Goal: Information Seeking & Learning: Understand process/instructions

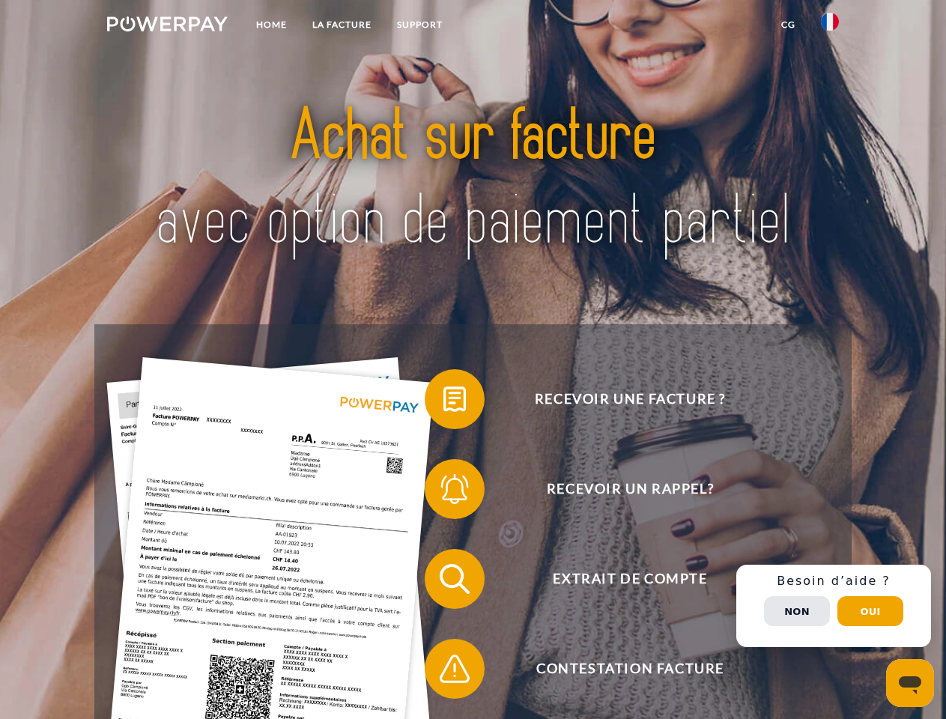
click at [167, 26] on img at bounding box center [167, 23] width 121 height 15
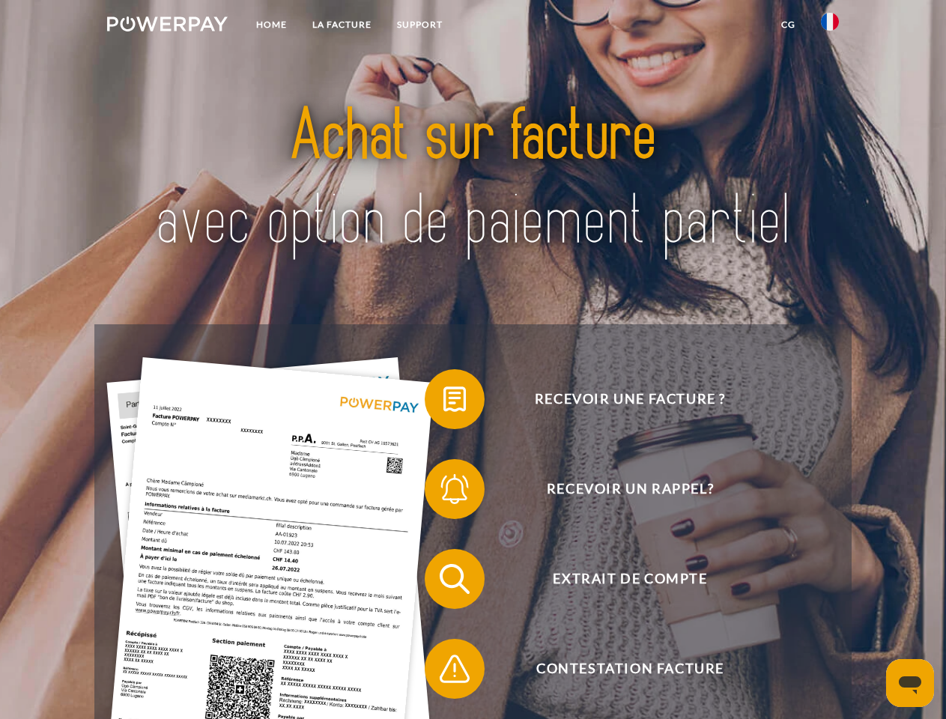
click at [830, 26] on img at bounding box center [830, 22] width 18 height 18
click at [788, 25] on link "CG" at bounding box center [789, 24] width 40 height 27
click at [444, 402] on span at bounding box center [432, 399] width 75 height 75
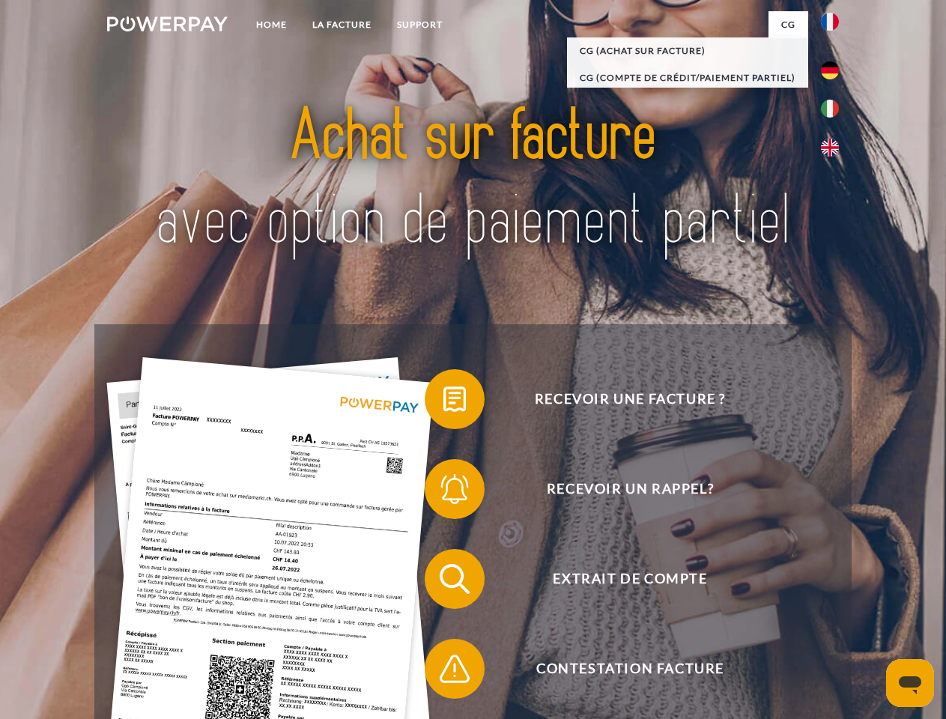
click at [444, 492] on div "Recevoir une facture ? Recevoir un rappel? Extrait de compte retour" at bounding box center [472, 623] width 757 height 599
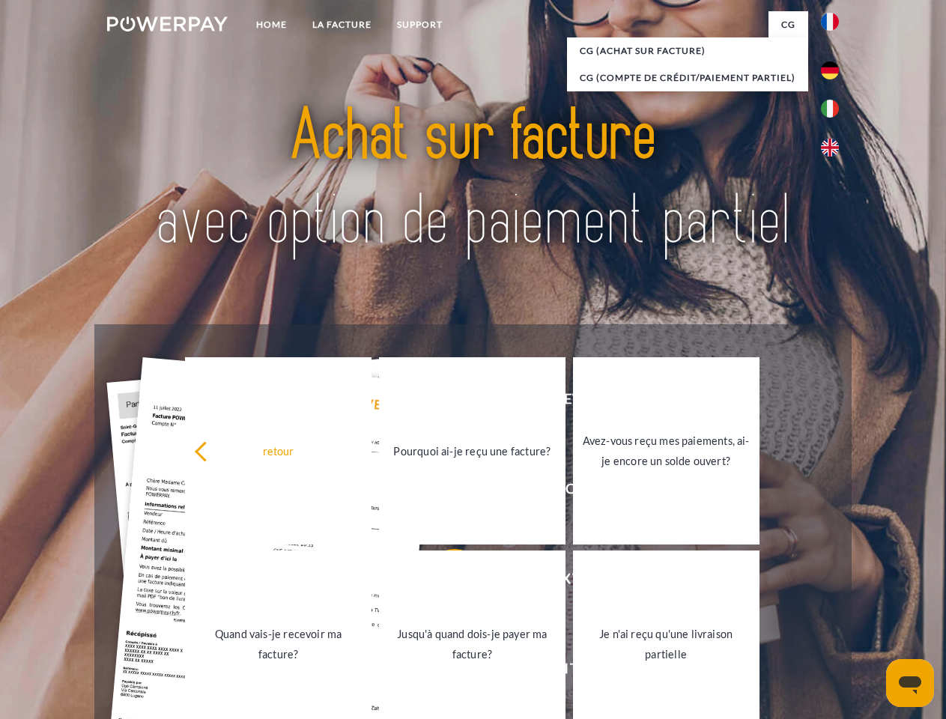
click at [444, 582] on link "Jusqu'à quand dois-je payer ma facture?" at bounding box center [472, 644] width 187 height 187
click at [444, 672] on span at bounding box center [432, 669] width 75 height 75
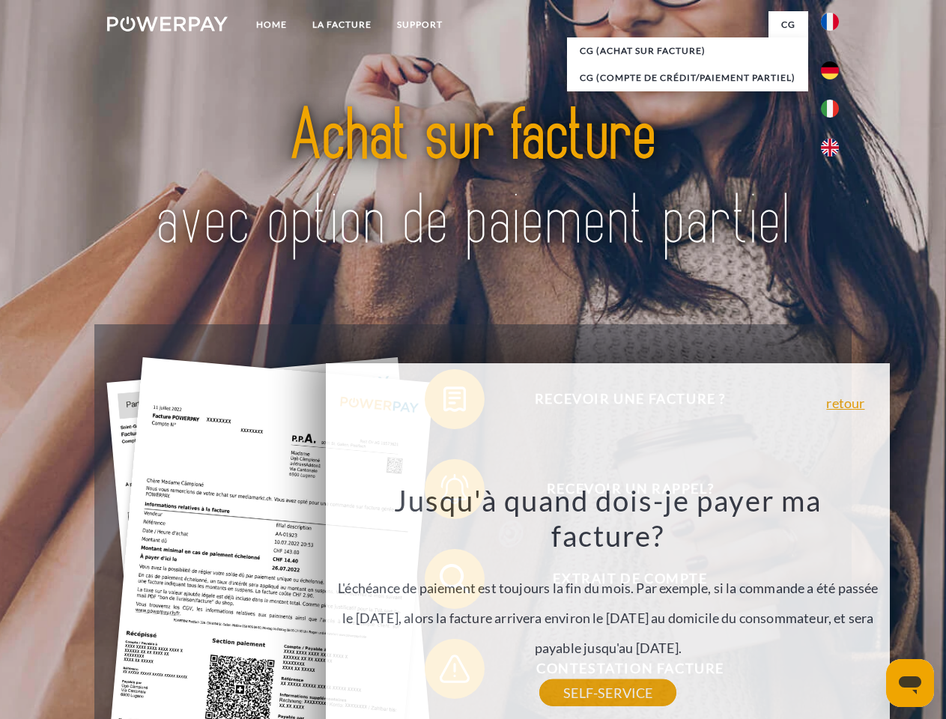
click at [834, 606] on div "Recevoir une facture ? Recevoir un rappel? Extrait de compte retour" at bounding box center [472, 623] width 757 height 599
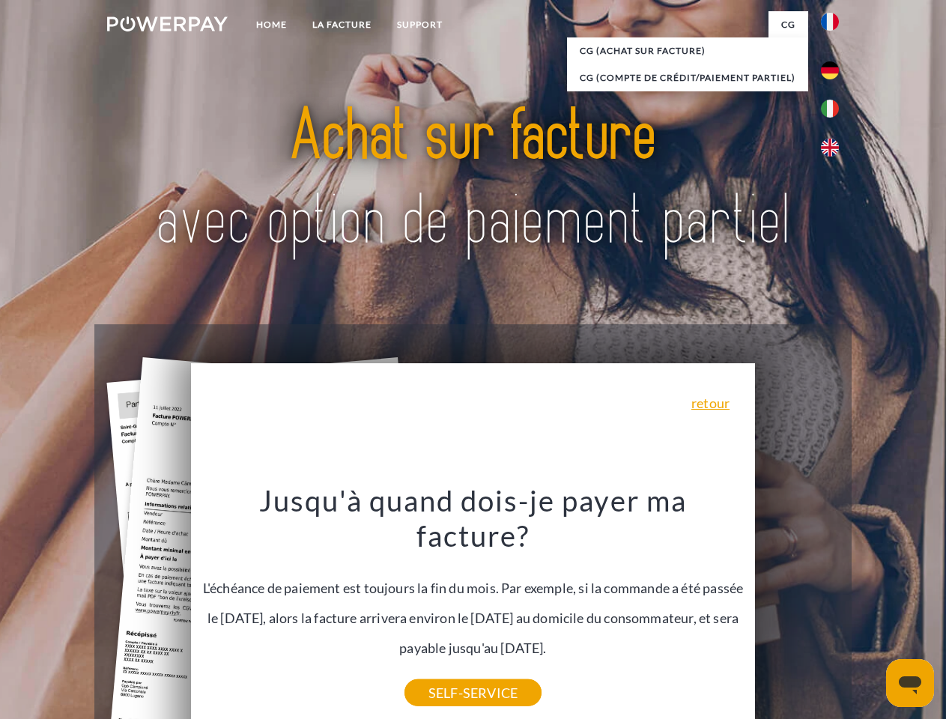
click at [797, 609] on span "Extrait de compte" at bounding box center [630, 579] width 367 height 60
click at [871, 611] on header "Home LA FACTURE Support" at bounding box center [473, 517] width 946 height 1035
